Goal: Task Accomplishment & Management: Manage account settings

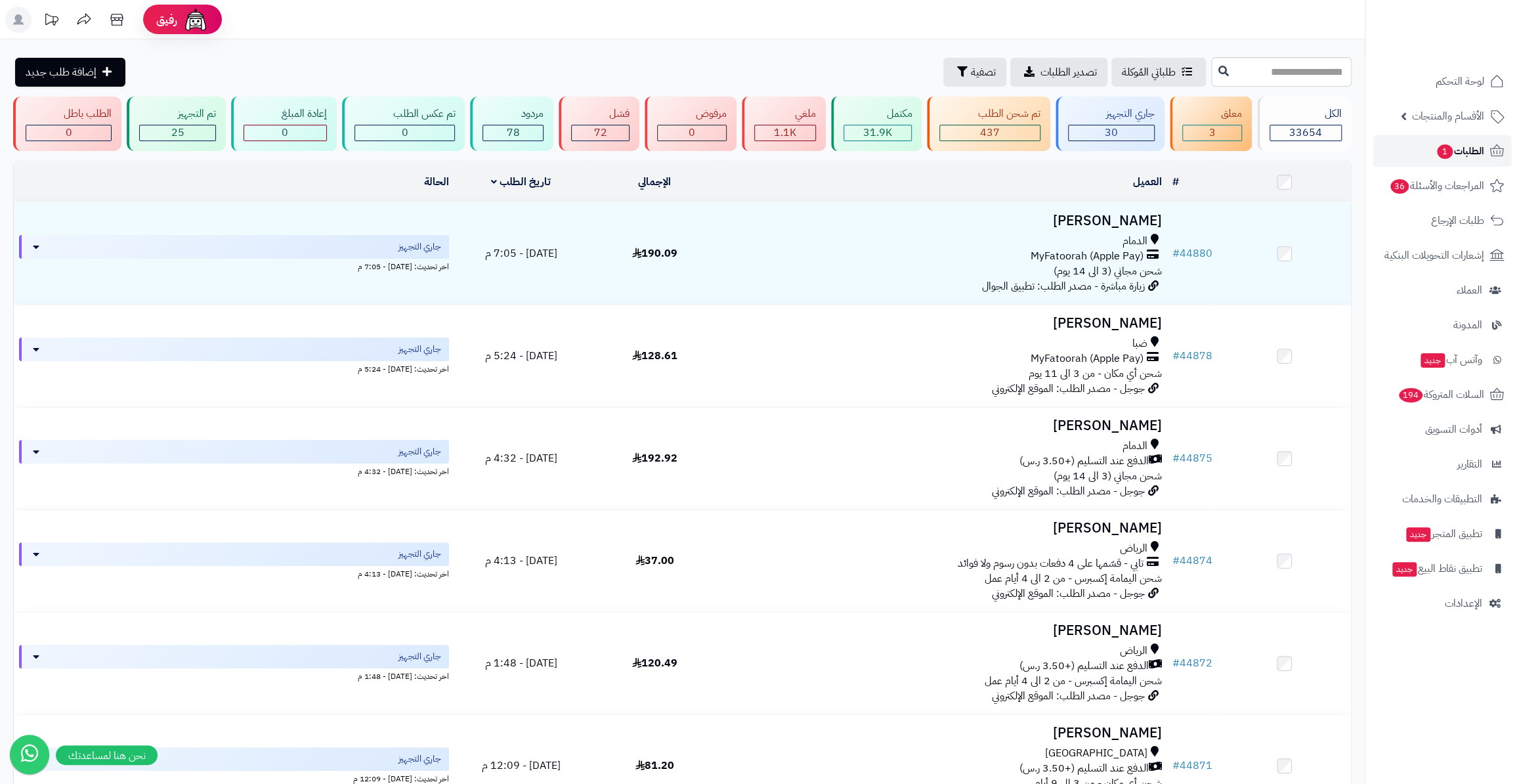
click at [1435, 148] on span "الطلبات 1" at bounding box center [1460, 151] width 49 height 18
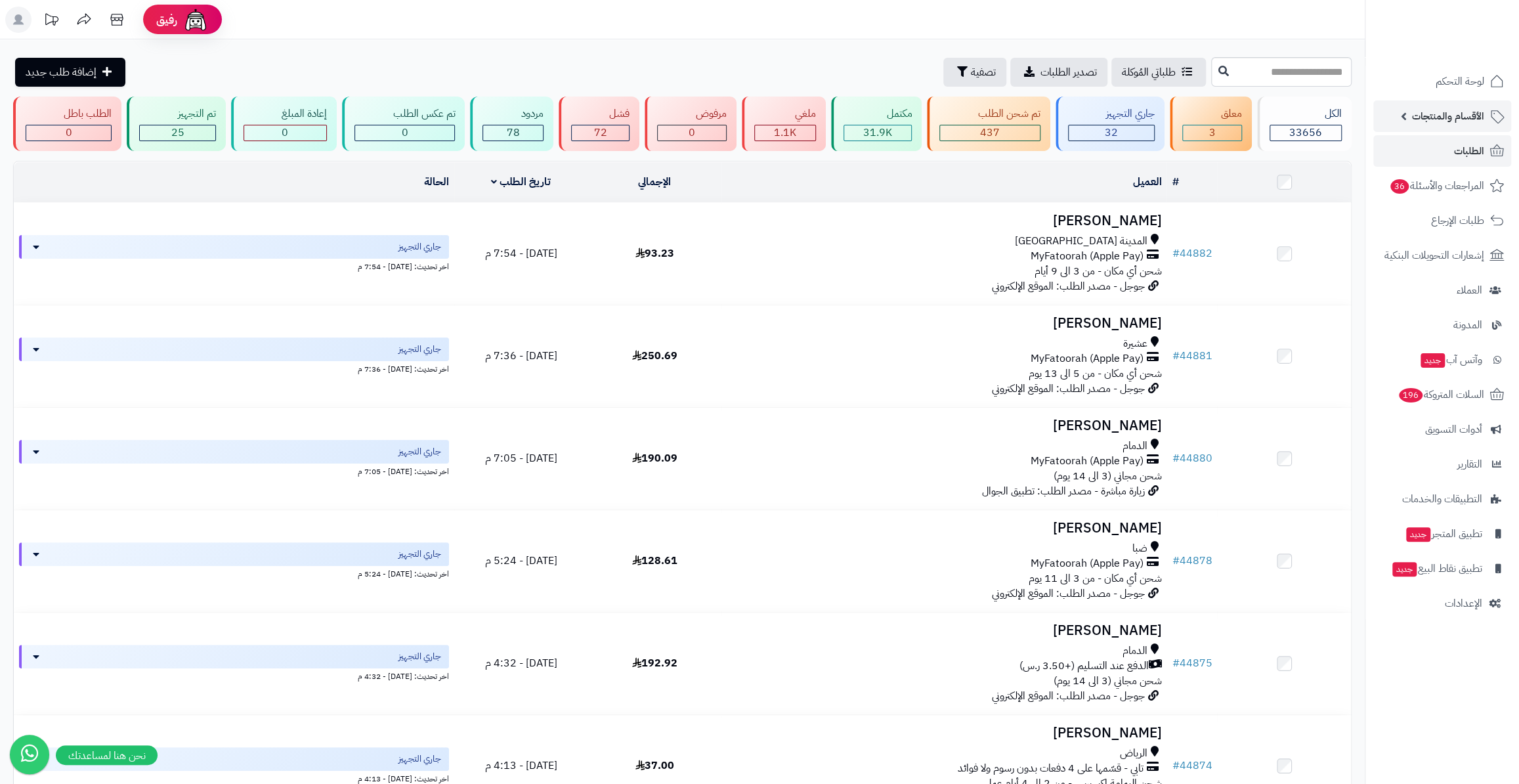
click at [1450, 107] on span "الأقسام والمنتجات" at bounding box center [1448, 116] width 72 height 18
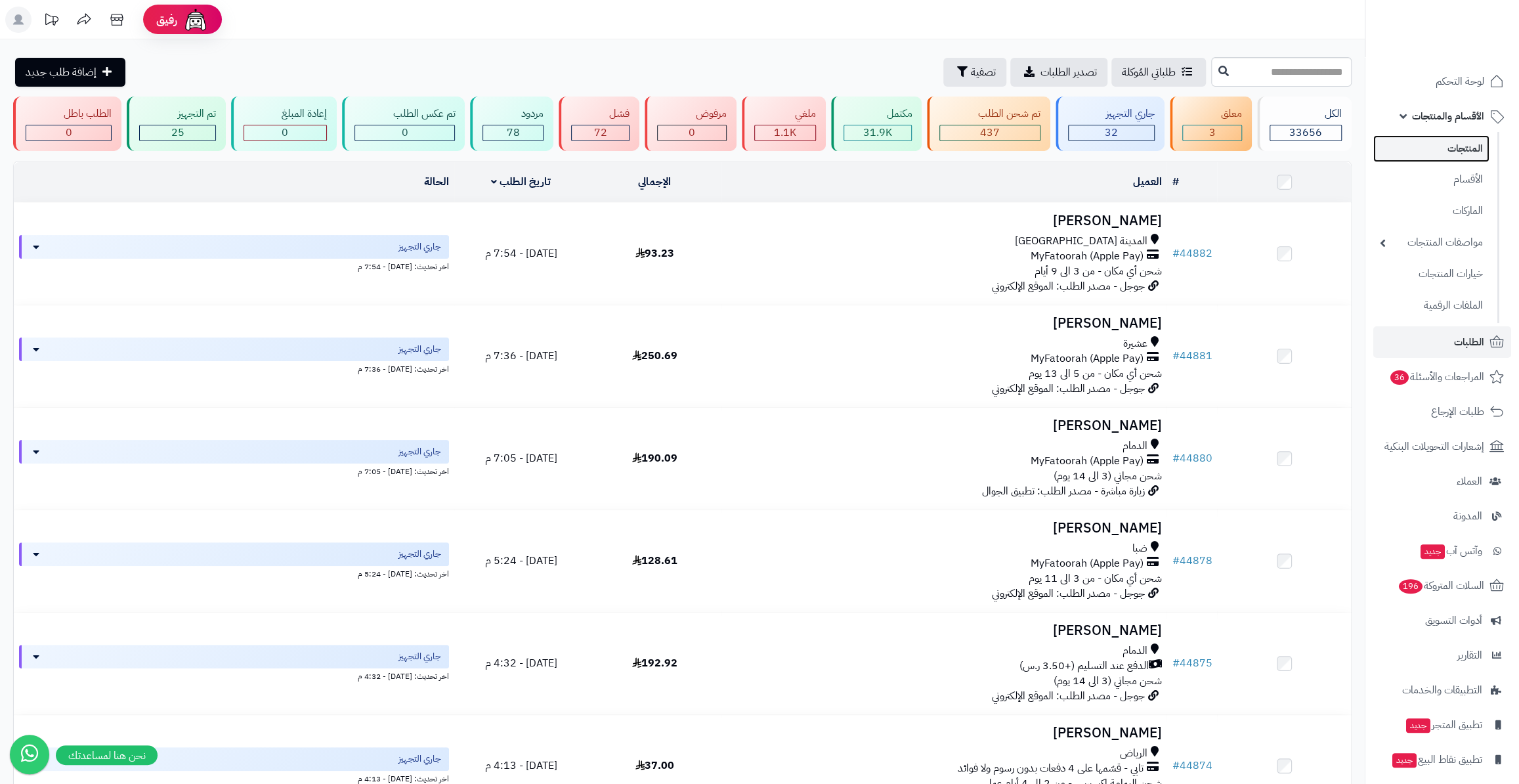
click at [1443, 143] on link "المنتجات" at bounding box center [1432, 149] width 117 height 27
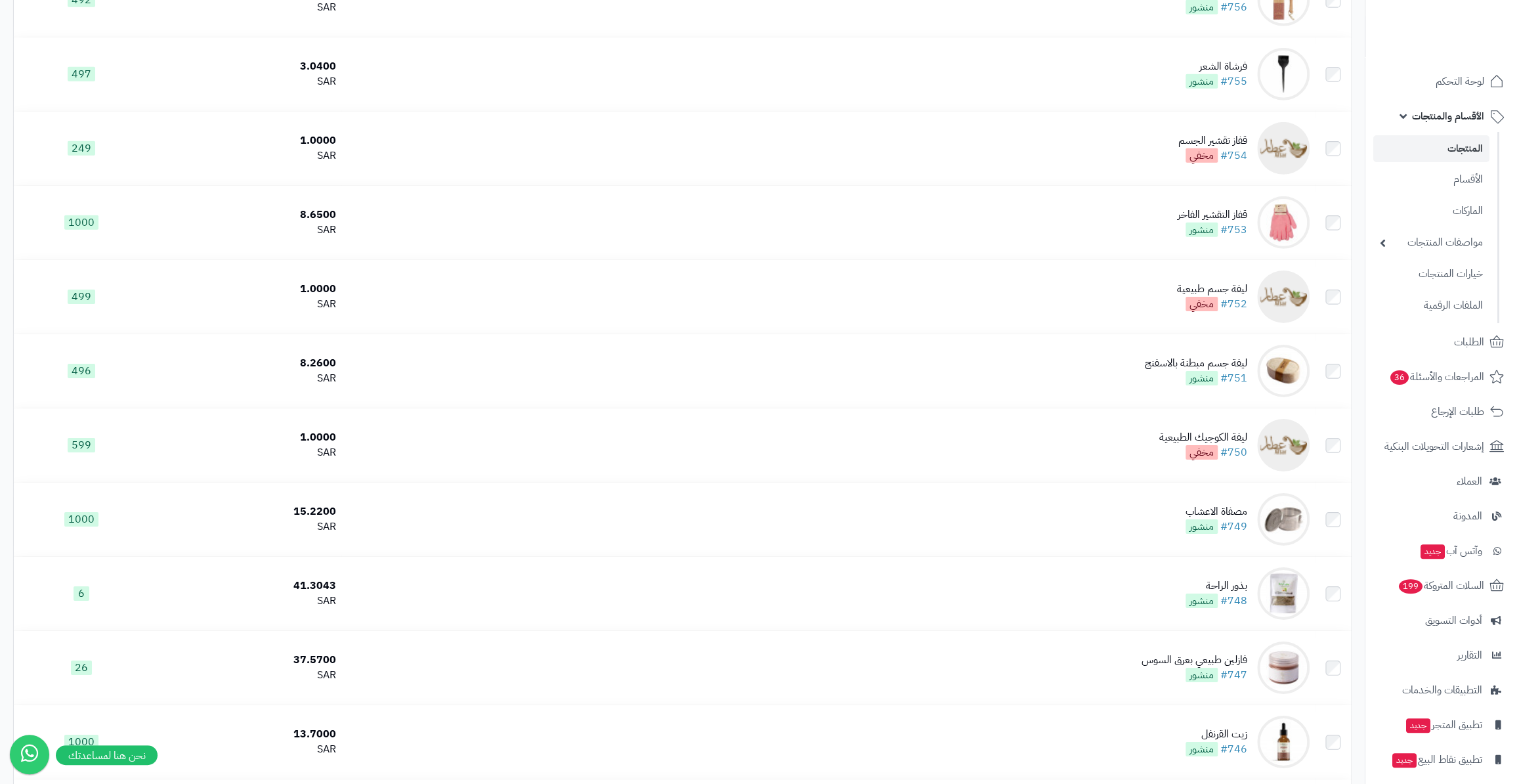
scroll to position [3340, 0]
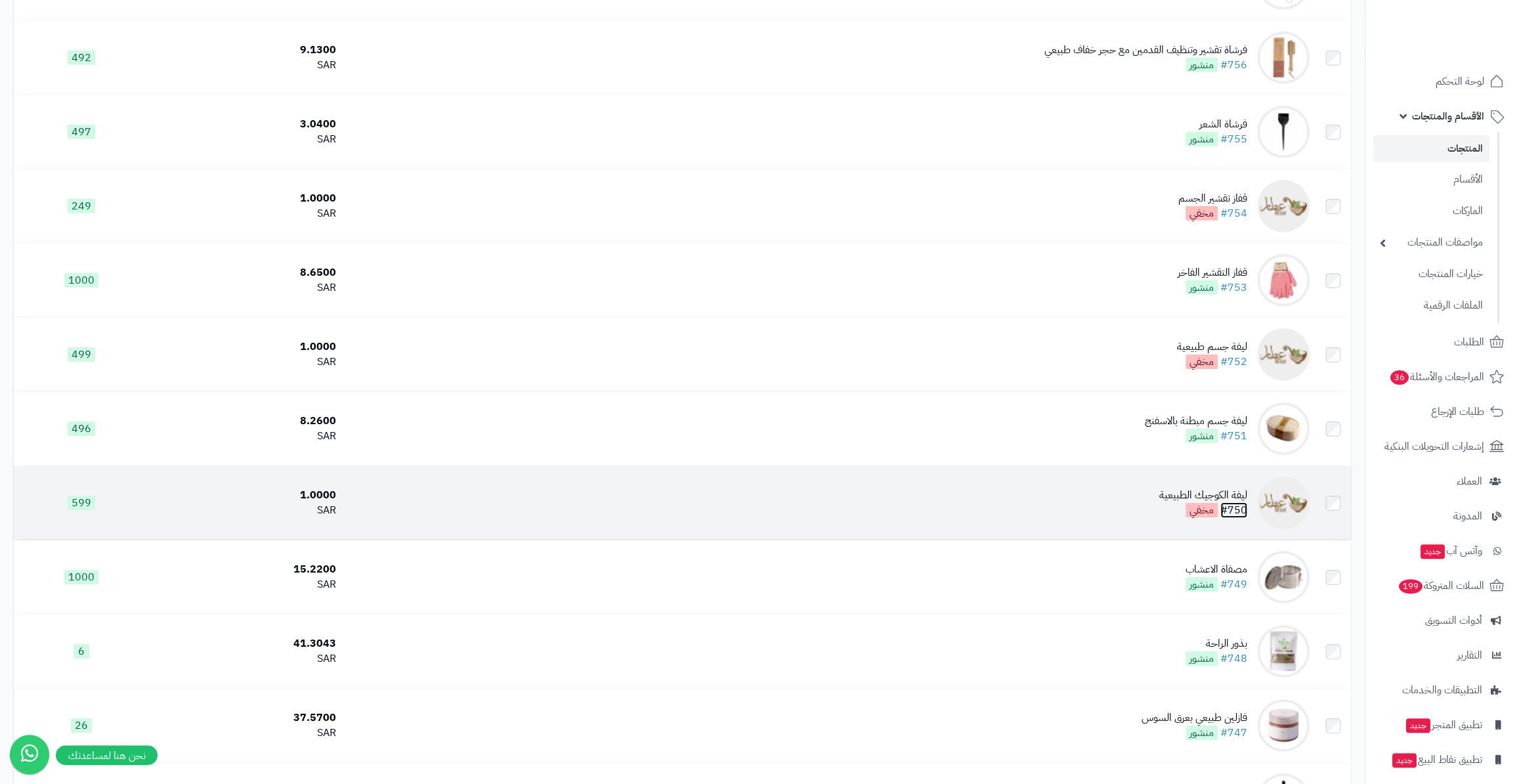
click at [1245, 504] on link "#750" at bounding box center [1234, 510] width 27 height 16
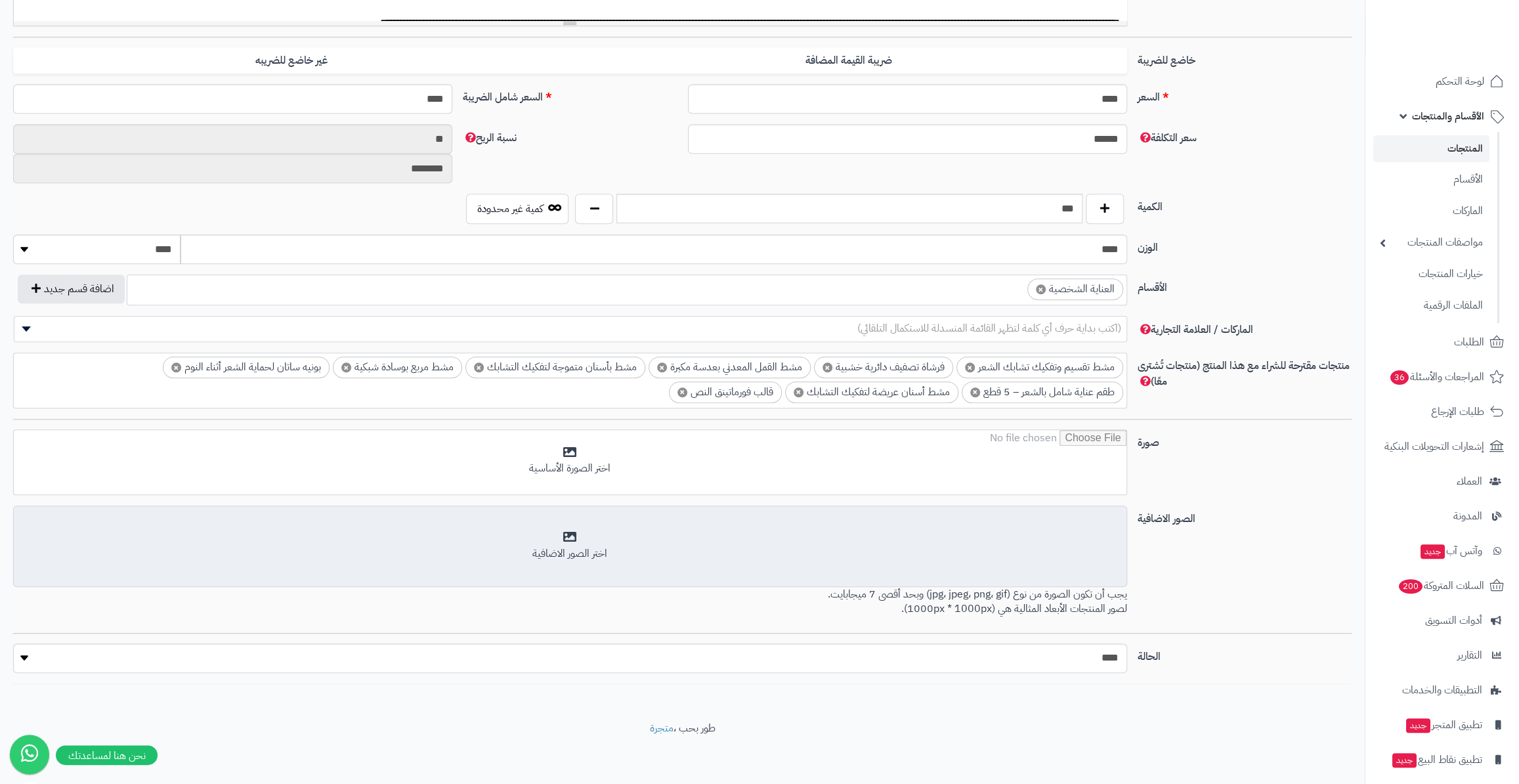
scroll to position [485, 0]
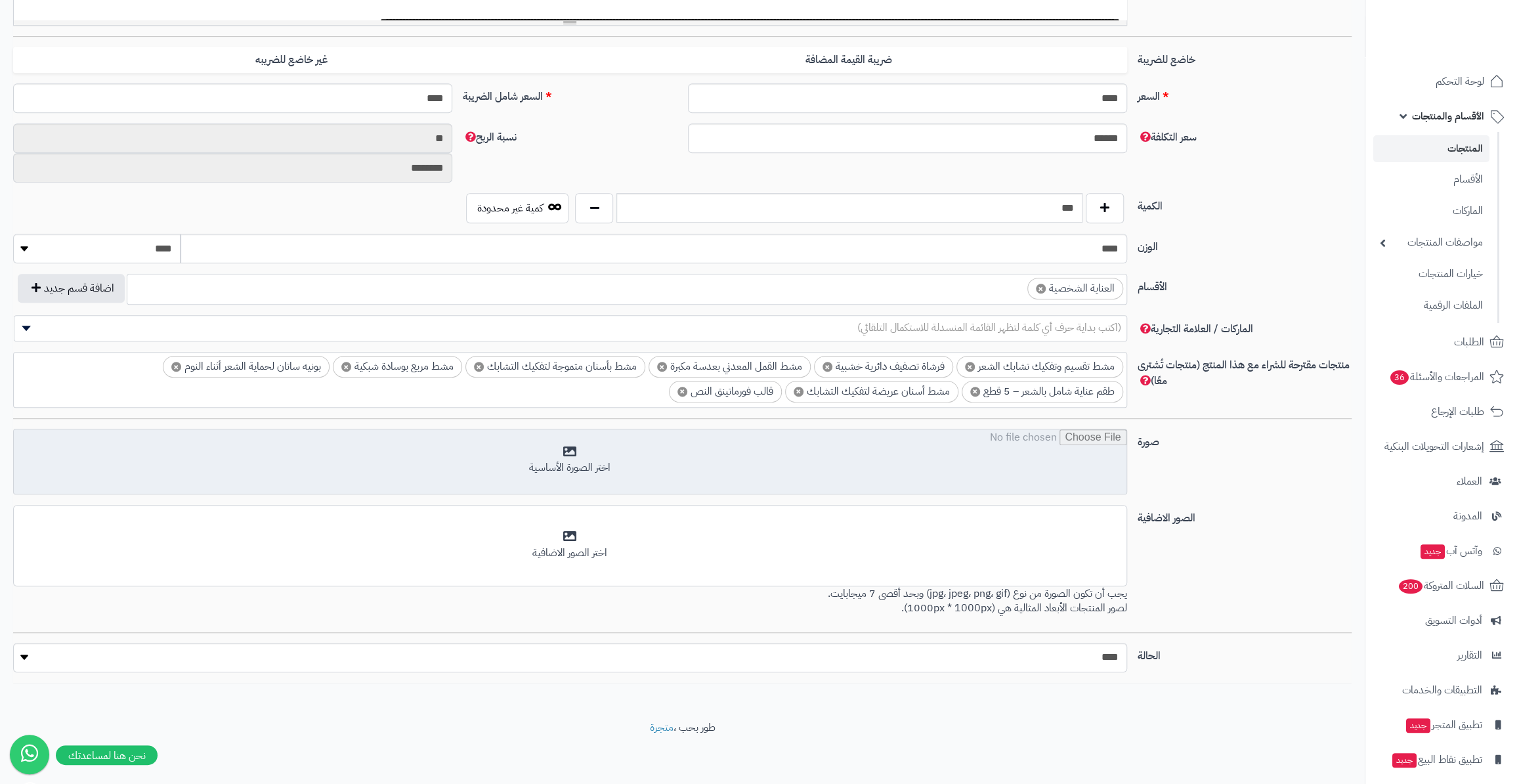
click at [1051, 451] on input "file" at bounding box center [570, 462] width 1112 height 66
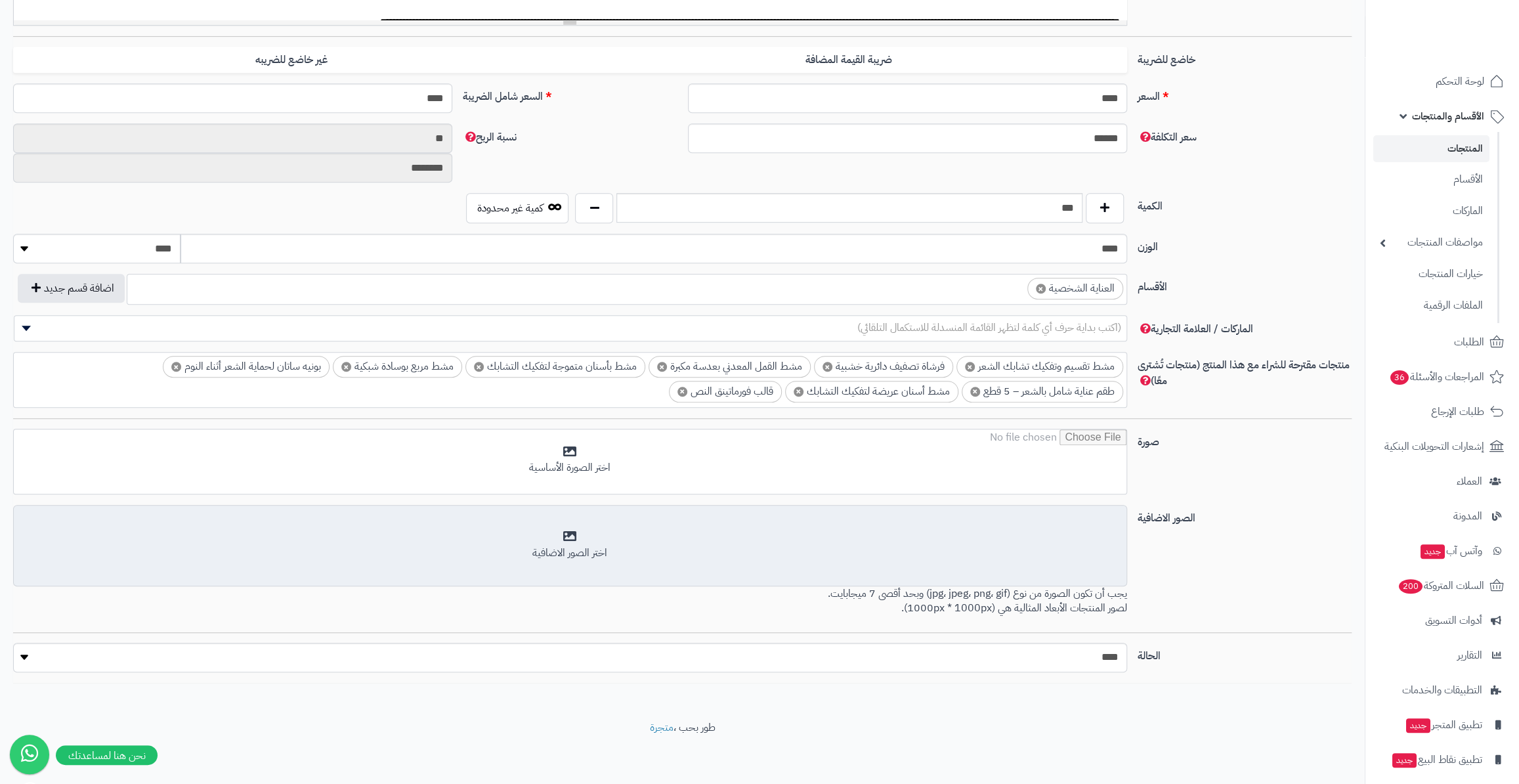
scroll to position [425, 0]
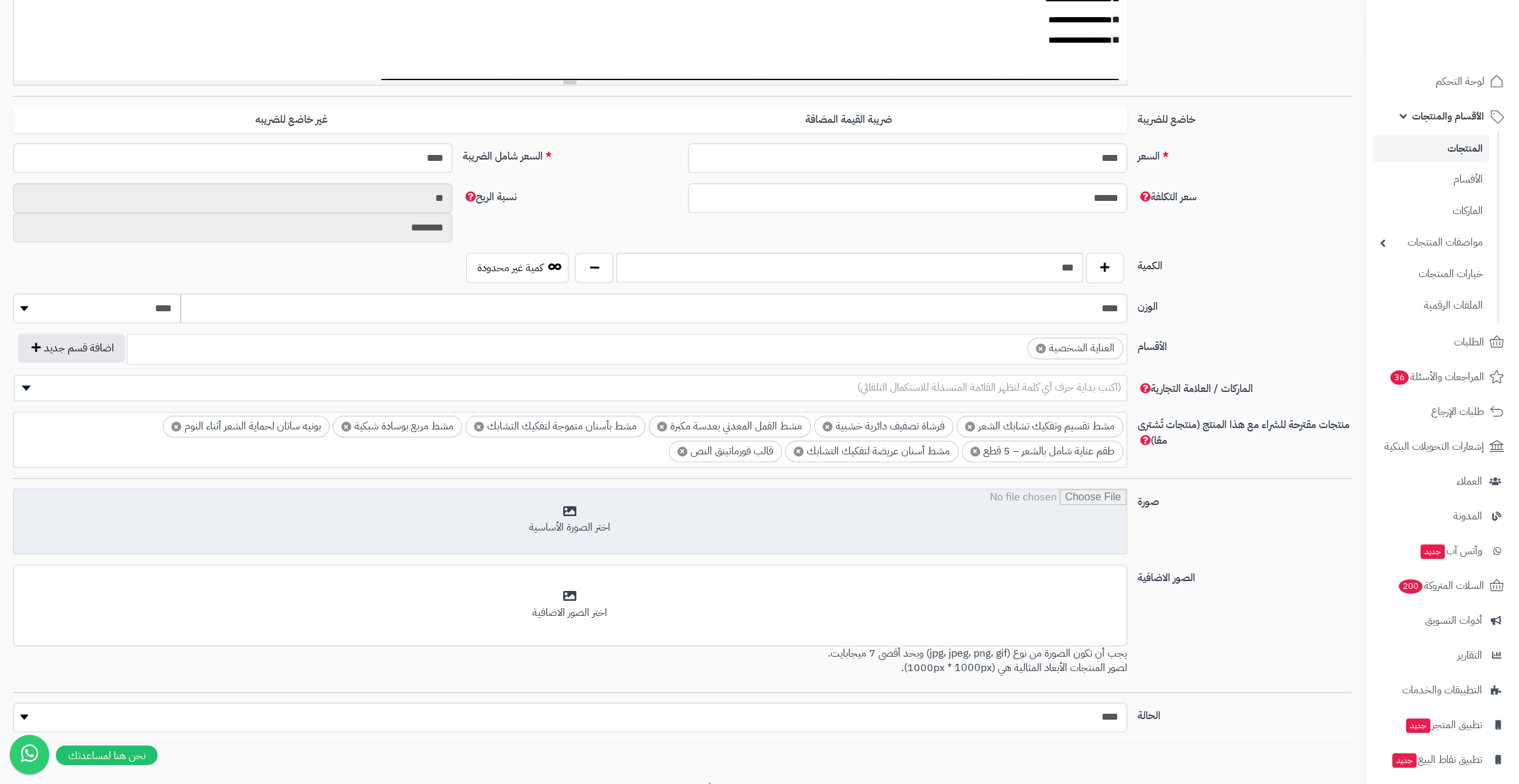
click at [893, 528] on input "file" at bounding box center [570, 522] width 1112 height 66
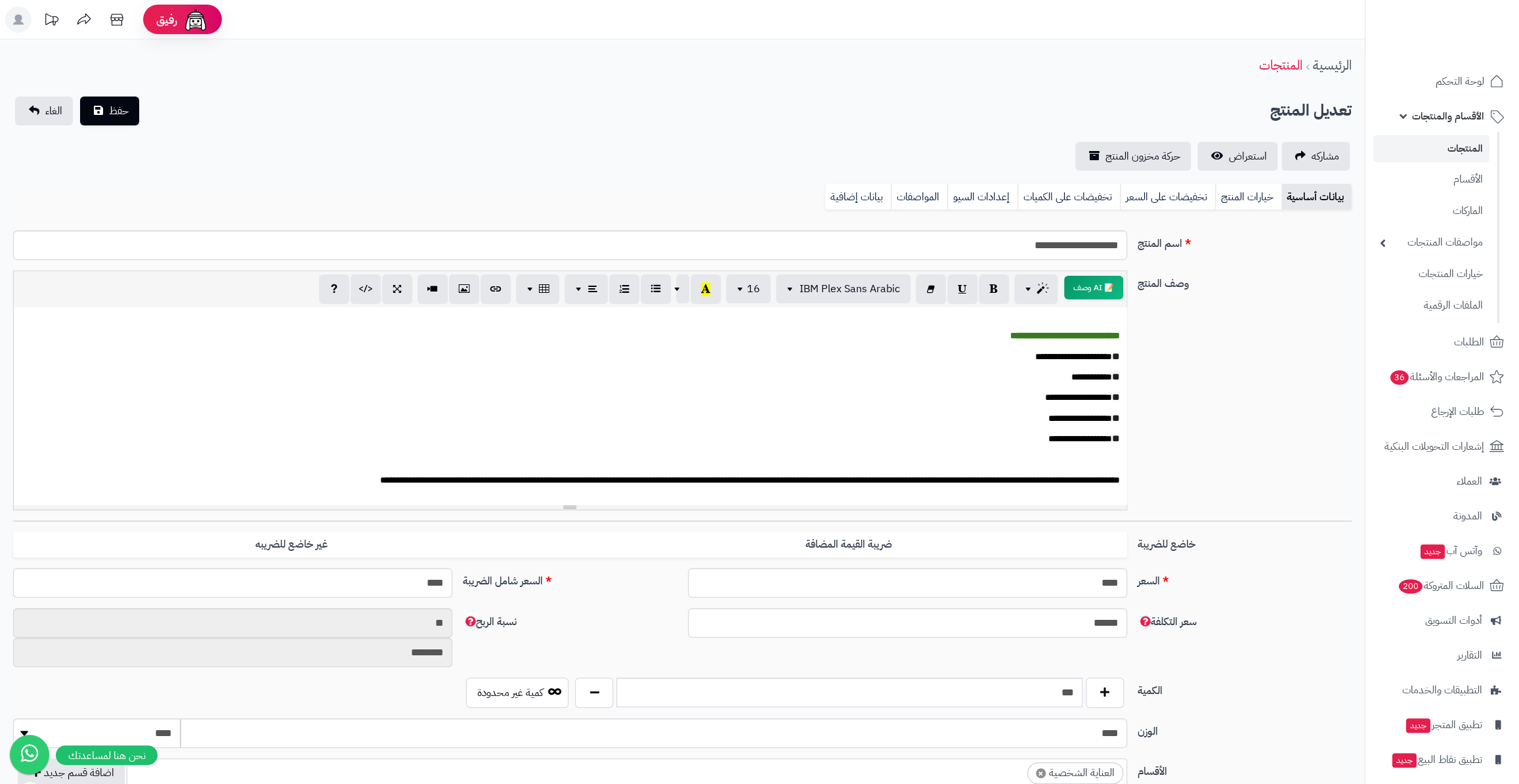
scroll to position [0, 0]
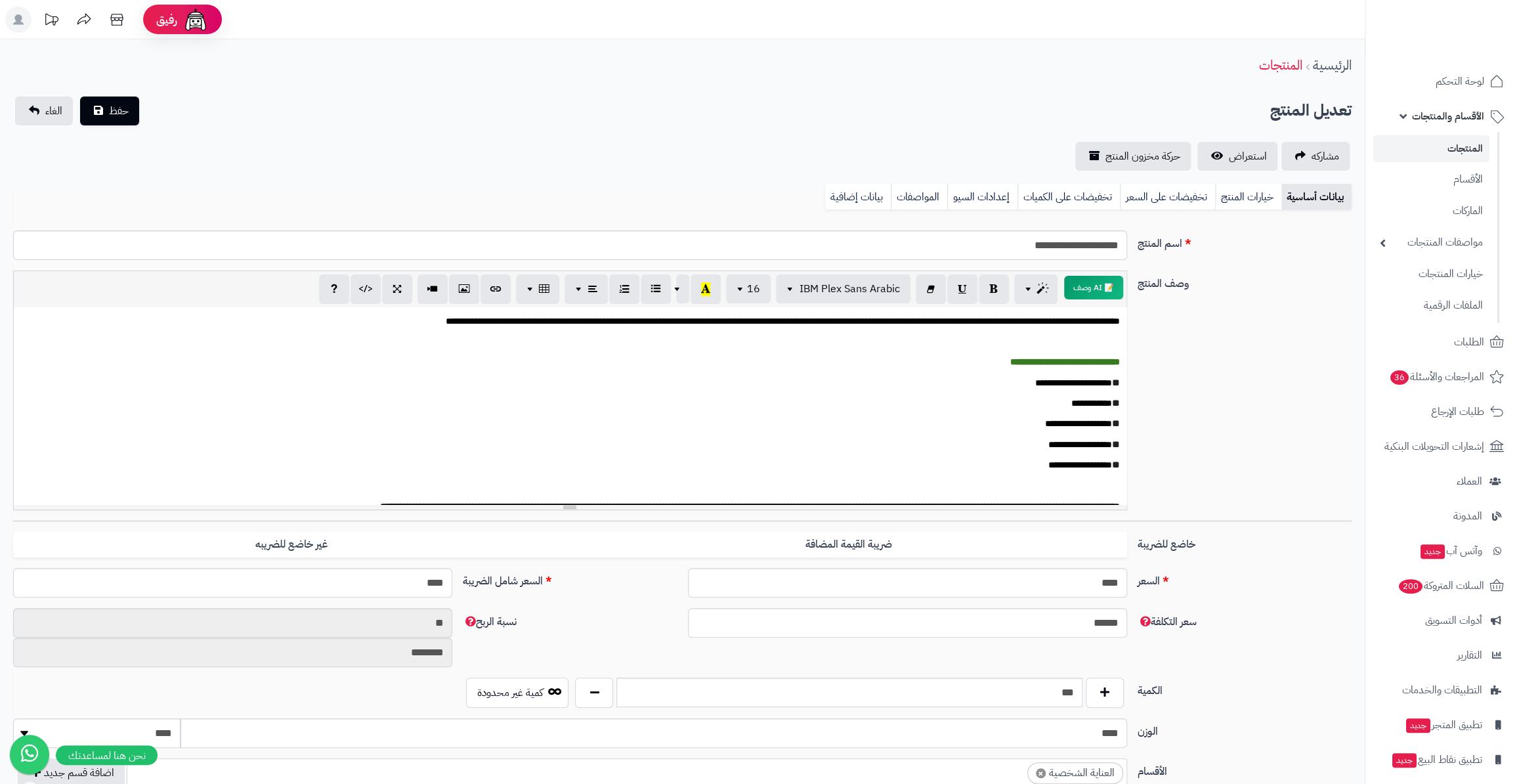
click at [843, 182] on div "**********" at bounding box center [682, 645] width 1364 height 1210
click at [846, 191] on link "بيانات إضافية" at bounding box center [858, 196] width 66 height 26
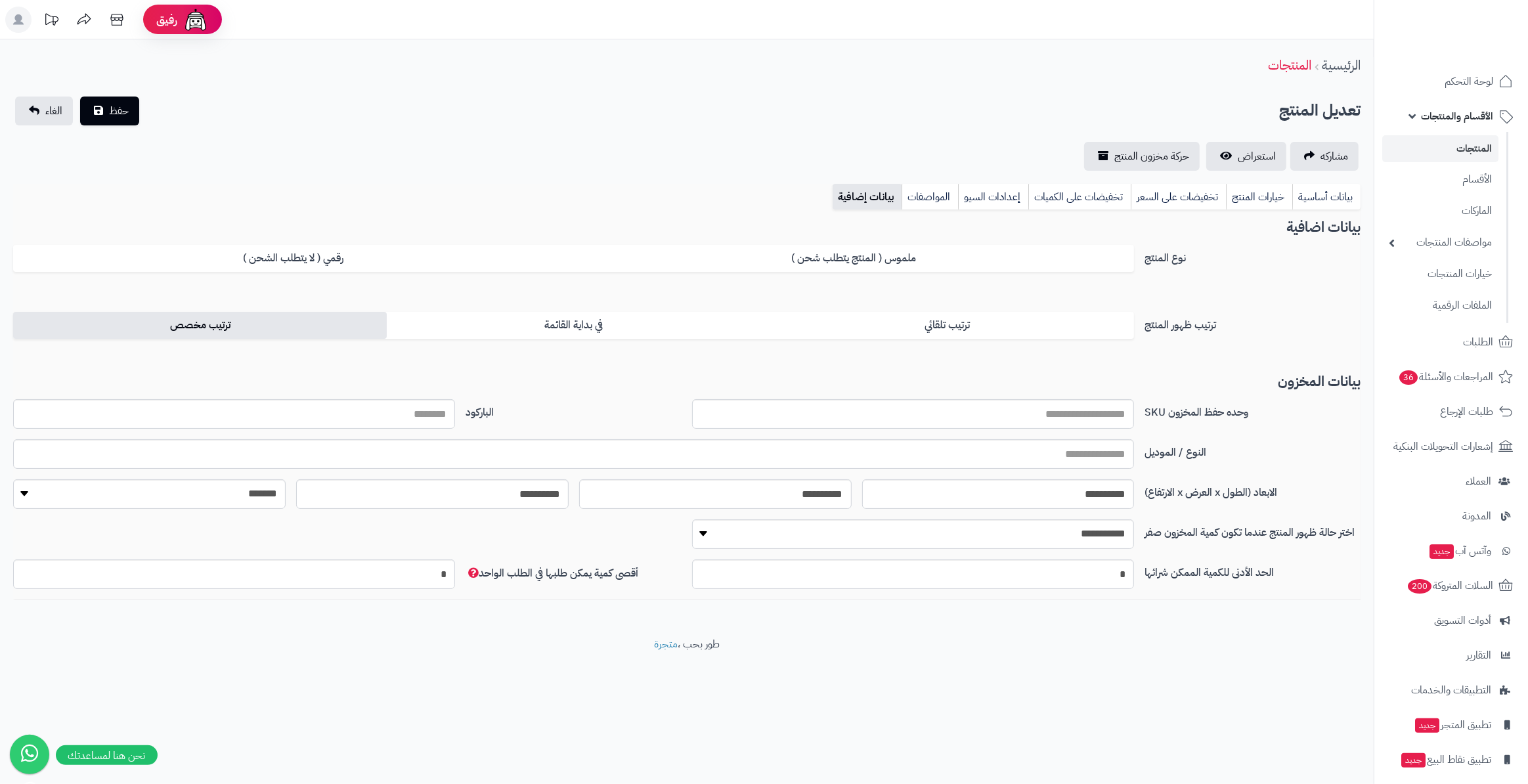
click at [203, 323] on label "ترتيب مخصص" at bounding box center [200, 325] width 373 height 27
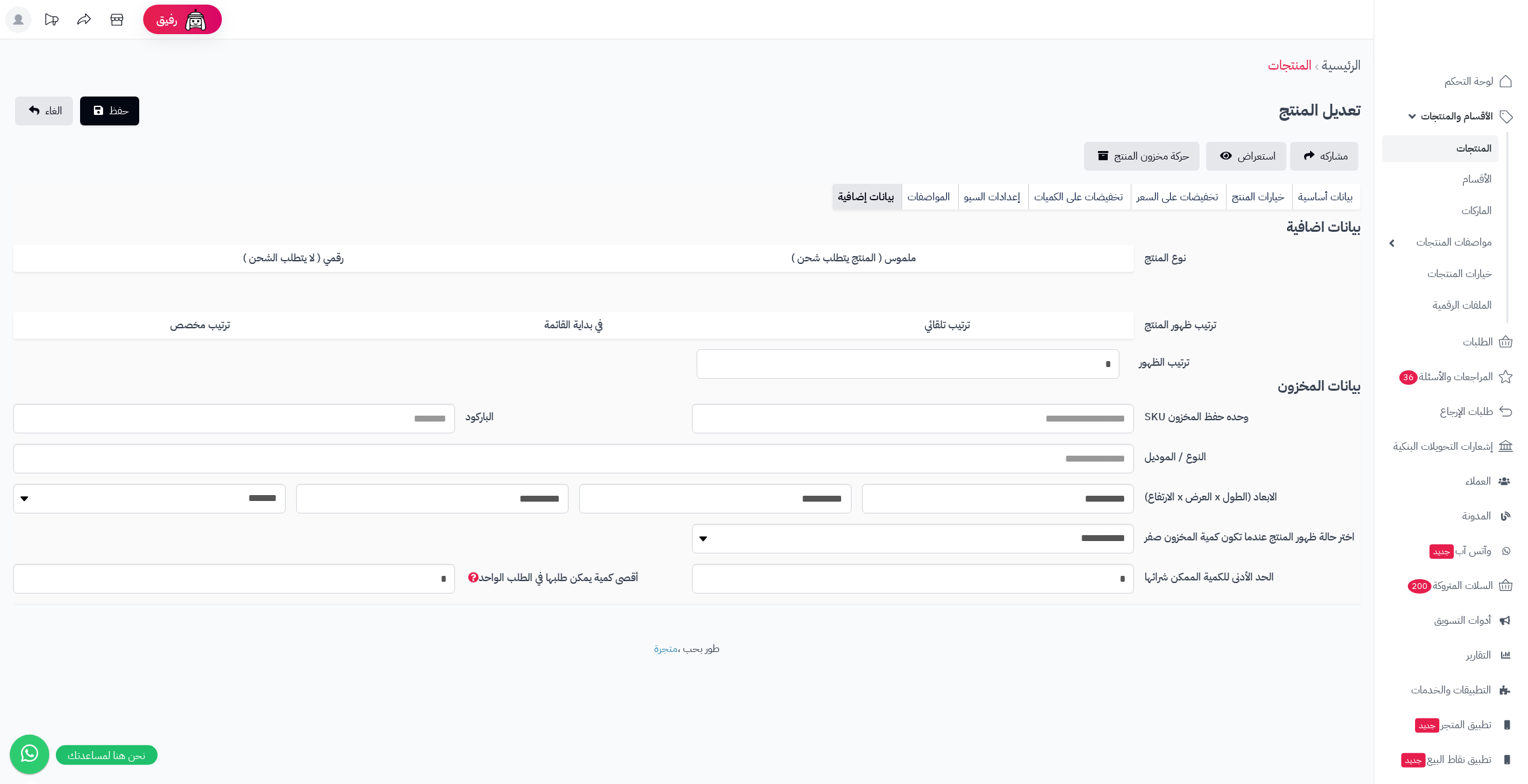
drag, startPoint x: 1059, startPoint y: 367, endPoint x: 1154, endPoint y: 368, distance: 95.0
click at [1154, 368] on div "ترتيب الظهور *" at bounding box center [687, 363] width 1347 height 29
type input "***"
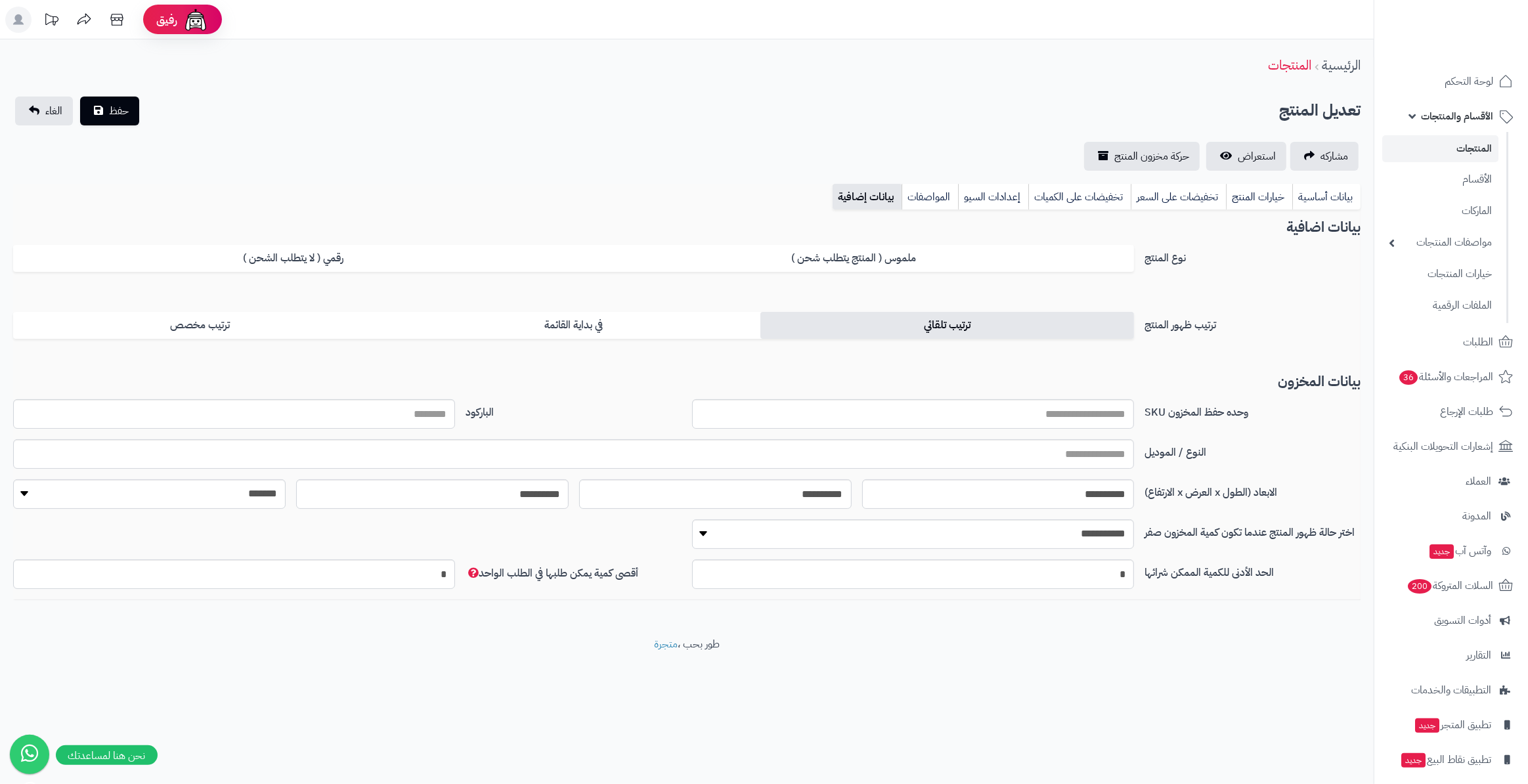
click at [1023, 321] on label "ترتيب تلقائي" at bounding box center [947, 325] width 373 height 27
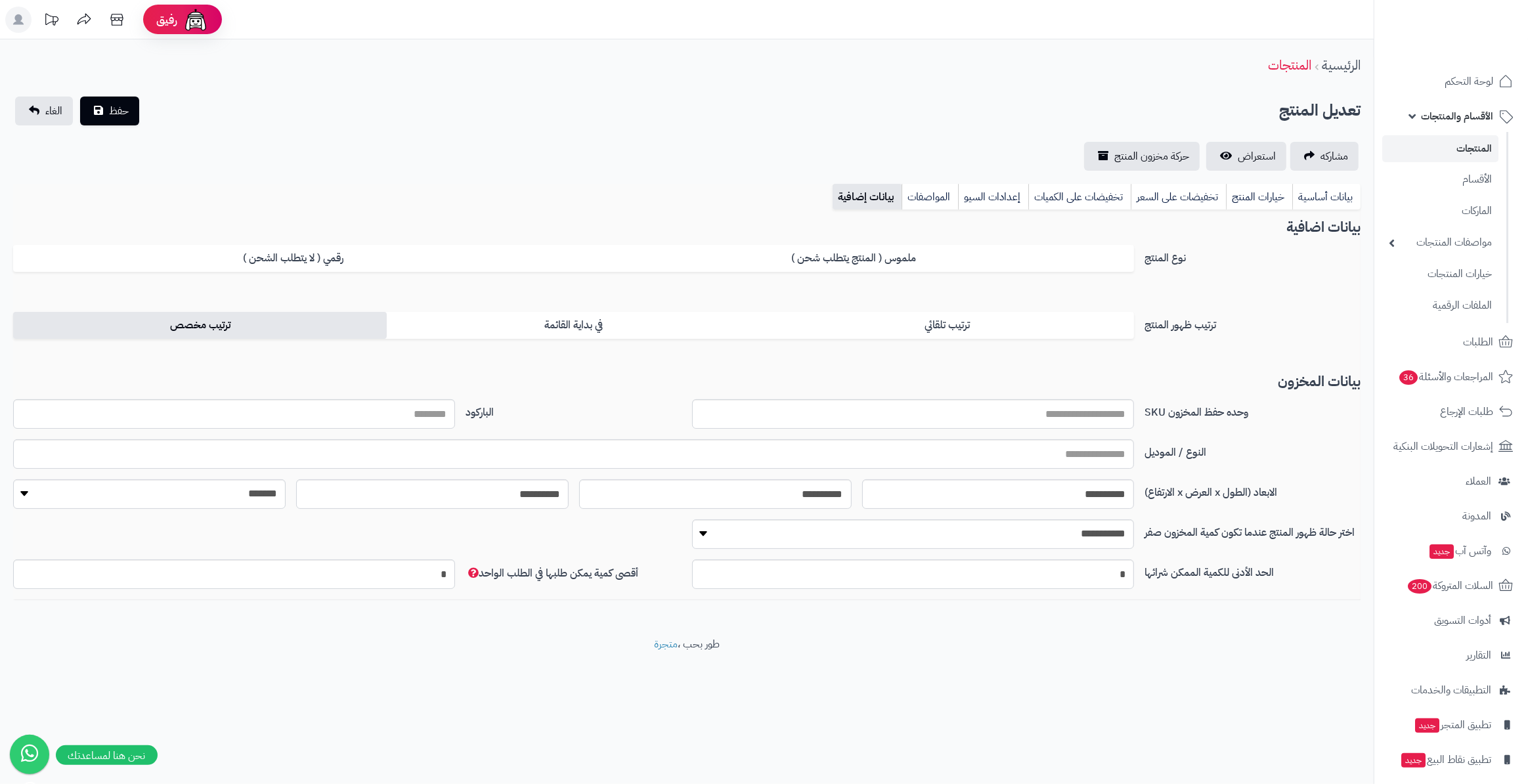
click at [96, 315] on label "ترتيب مخصص" at bounding box center [200, 325] width 373 height 27
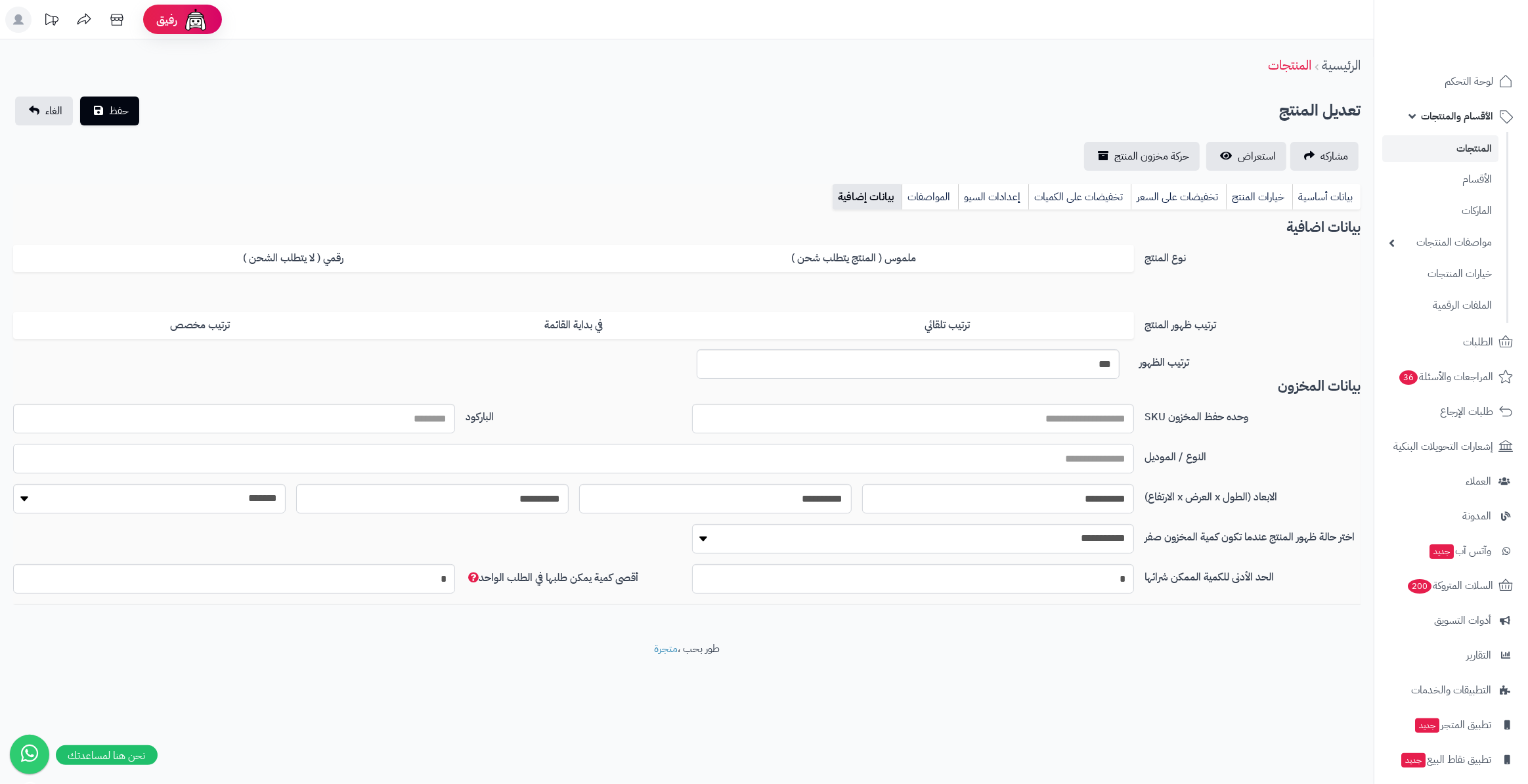
click at [1092, 468] on input "text" at bounding box center [573, 459] width 1121 height 29
type input "*"
type input "**********"
click at [946, 187] on link "المواصفات" at bounding box center [929, 196] width 56 height 26
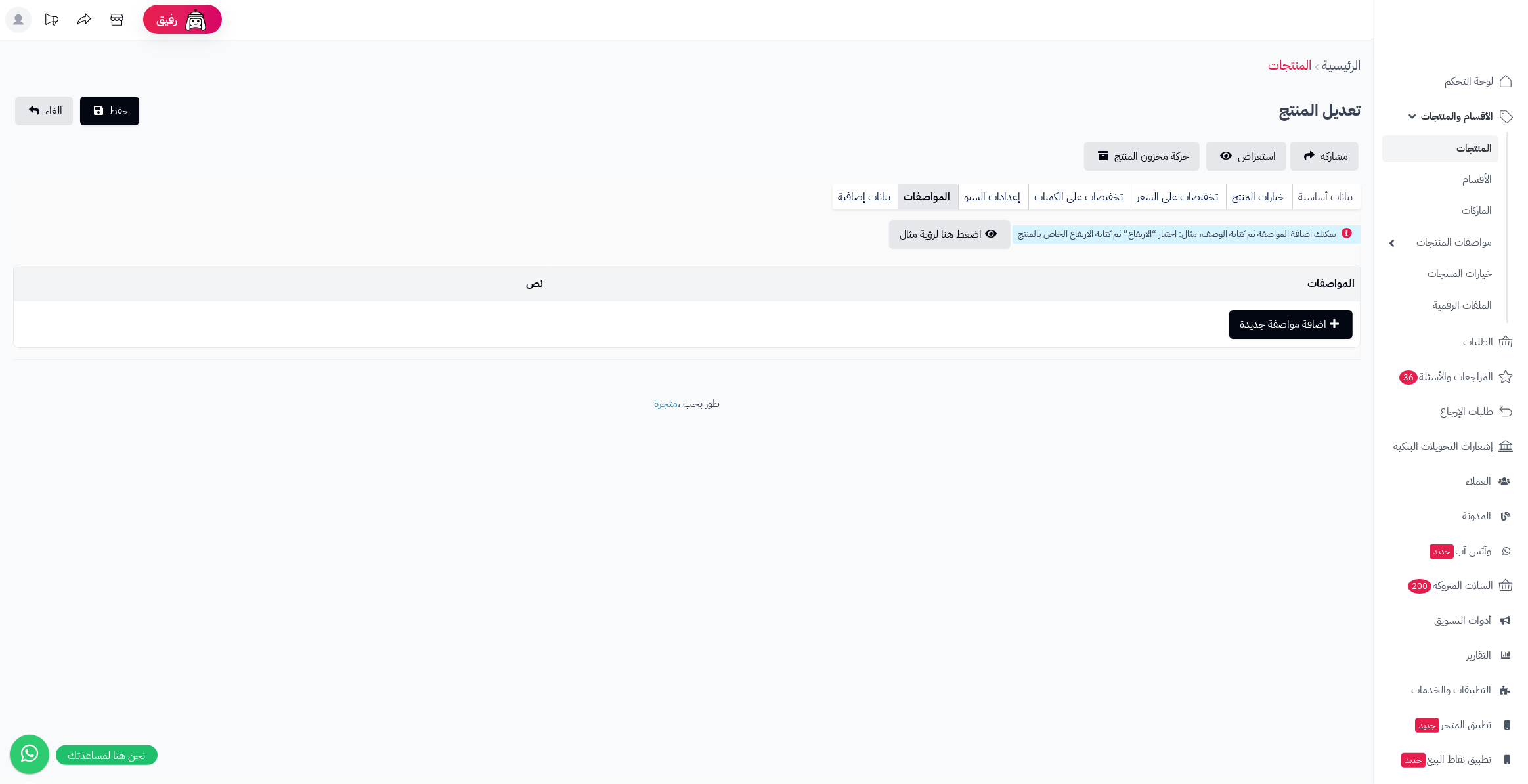
click at [1342, 202] on link "بيانات أساسية" at bounding box center [1326, 196] width 68 height 26
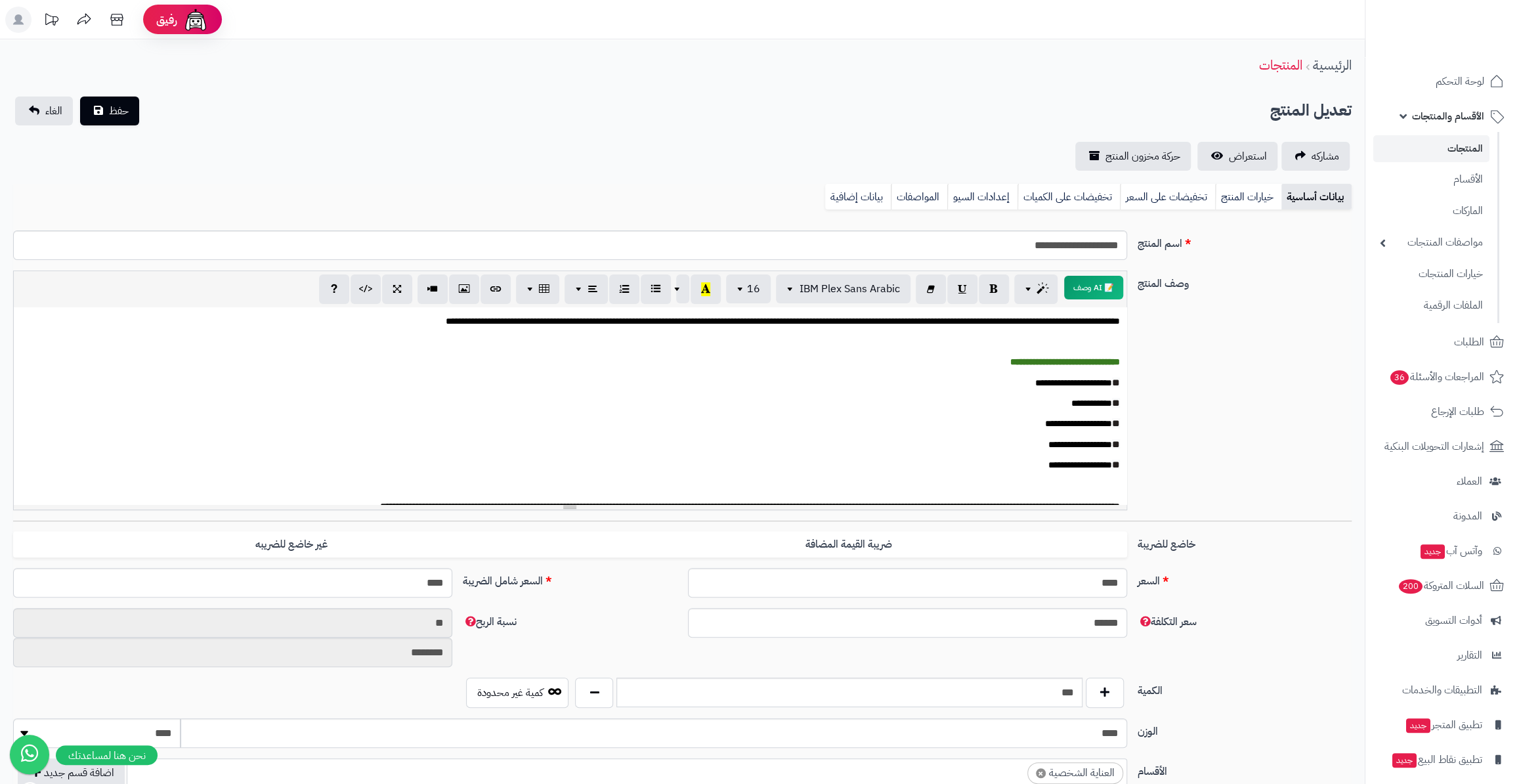
click at [204, 136] on div "**********" at bounding box center [682, 133] width 1364 height 74
